Goal: Find specific page/section: Find specific page/section

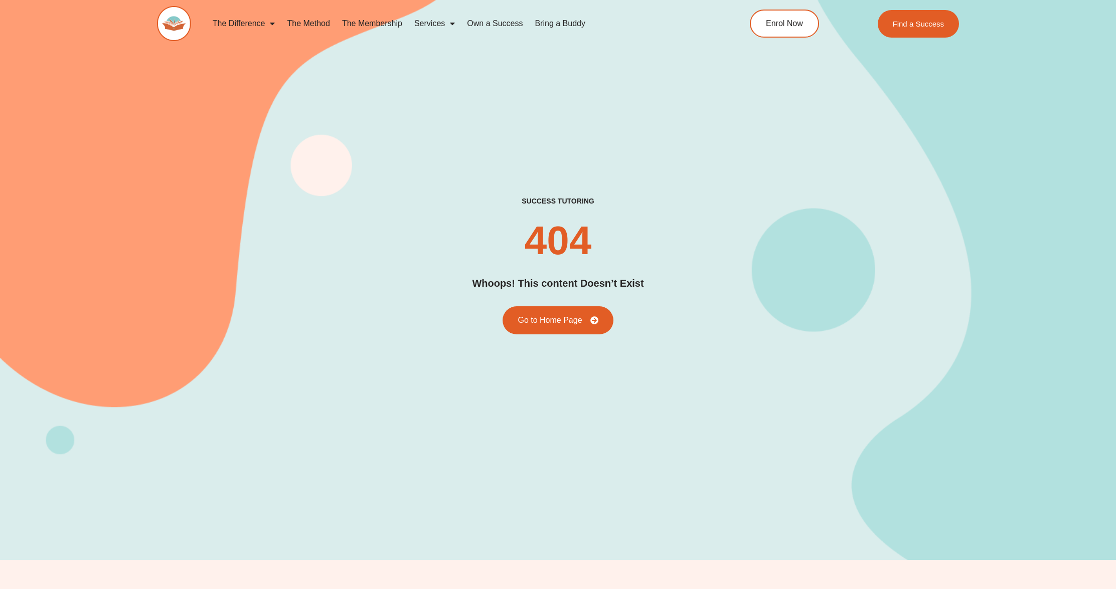
drag, startPoint x: 521, startPoint y: 198, endPoint x: 598, endPoint y: 200, distance: 77.3
click at [598, 200] on div "success tutoring 404 Whoops! This content Doesn’t Exist Go to Home Page" at bounding box center [558, 266] width 802 height 138
click at [601, 200] on div "success tutoring 404 Whoops! This content Doesn’t Exist Go to Home Page" at bounding box center [558, 266] width 802 height 138
click at [976, 324] on div "success tutoring 404 Whoops! This content Doesn’t Exist Go to Home Page" at bounding box center [558, 265] width 1116 height 589
click at [387, 279] on div "success tutoring 404 Whoops! This content Doesn’t Exist Go to Home Page" at bounding box center [558, 266] width 802 height 138
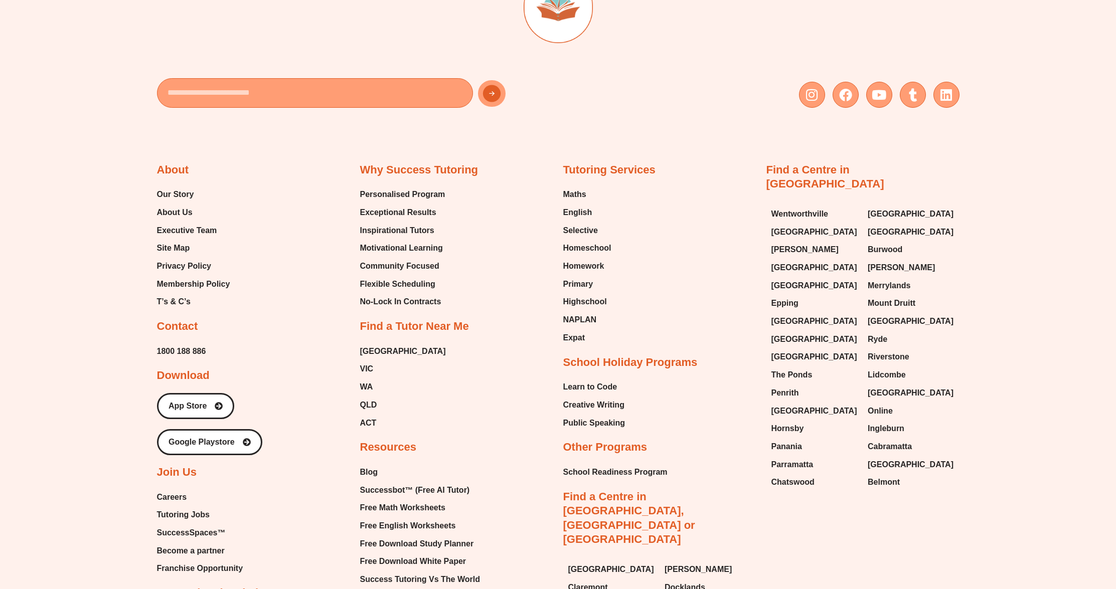
scroll to position [4673, 0]
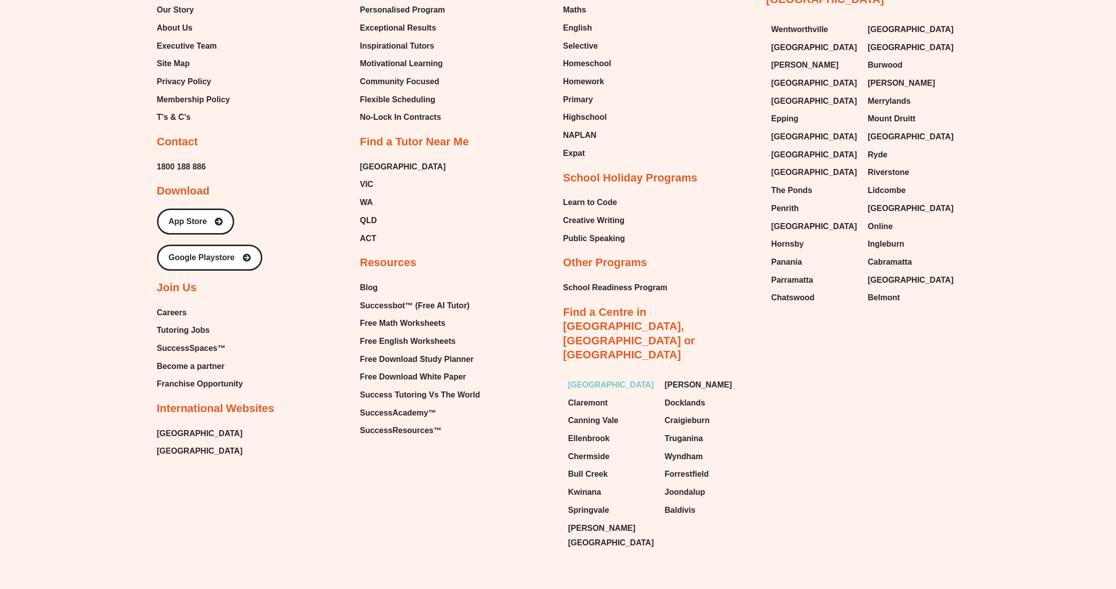
click at [583, 378] on span "[GEOGRAPHIC_DATA]" at bounding box center [611, 385] width 86 height 15
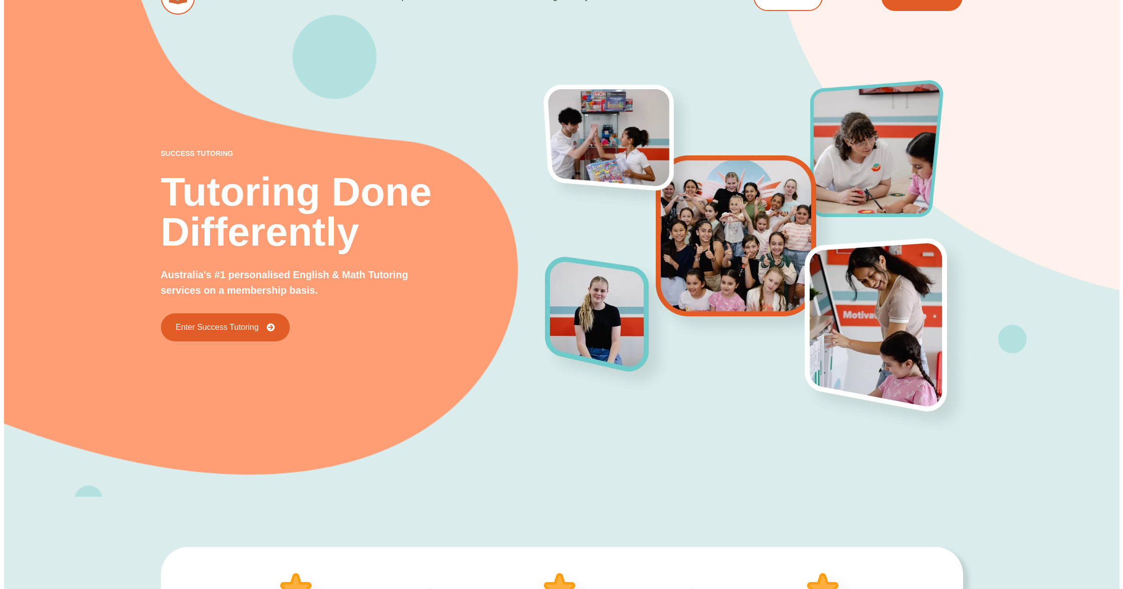
scroll to position [0, 0]
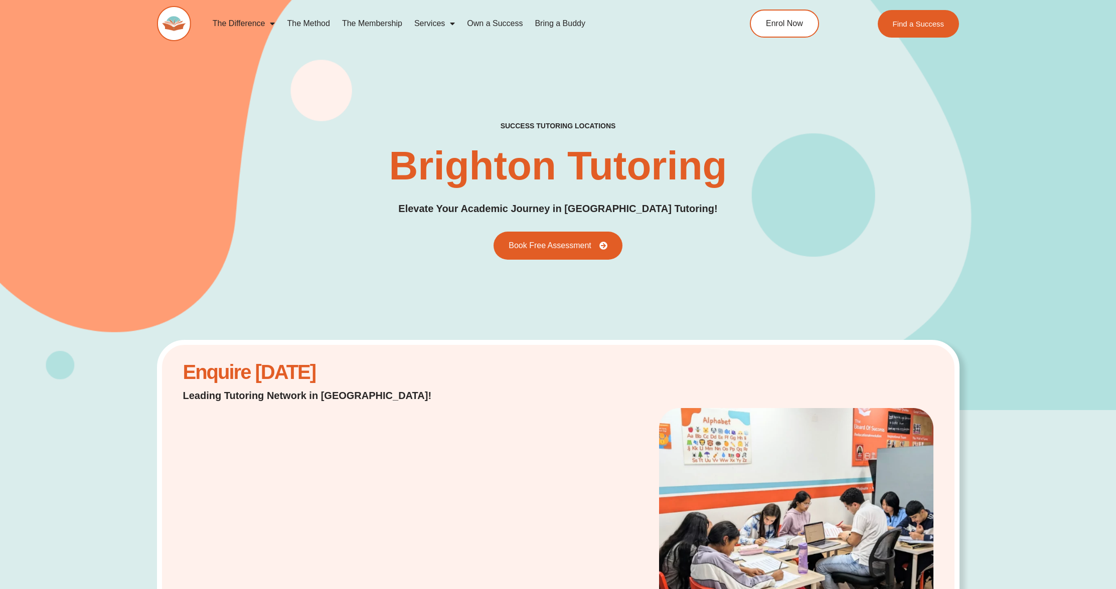
click at [837, 168] on div "success tutoring locations Brighton Tutoring Elevate Your Academic Journey in […" at bounding box center [558, 190] width 802 height 138
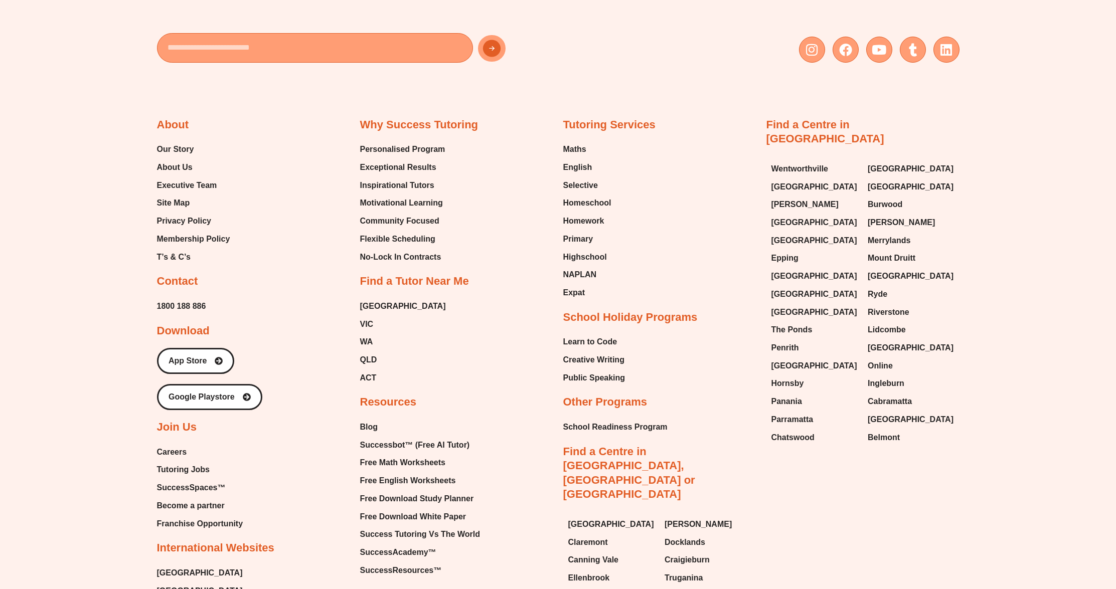
scroll to position [5822, 0]
